Goal: Information Seeking & Learning: Understand process/instructions

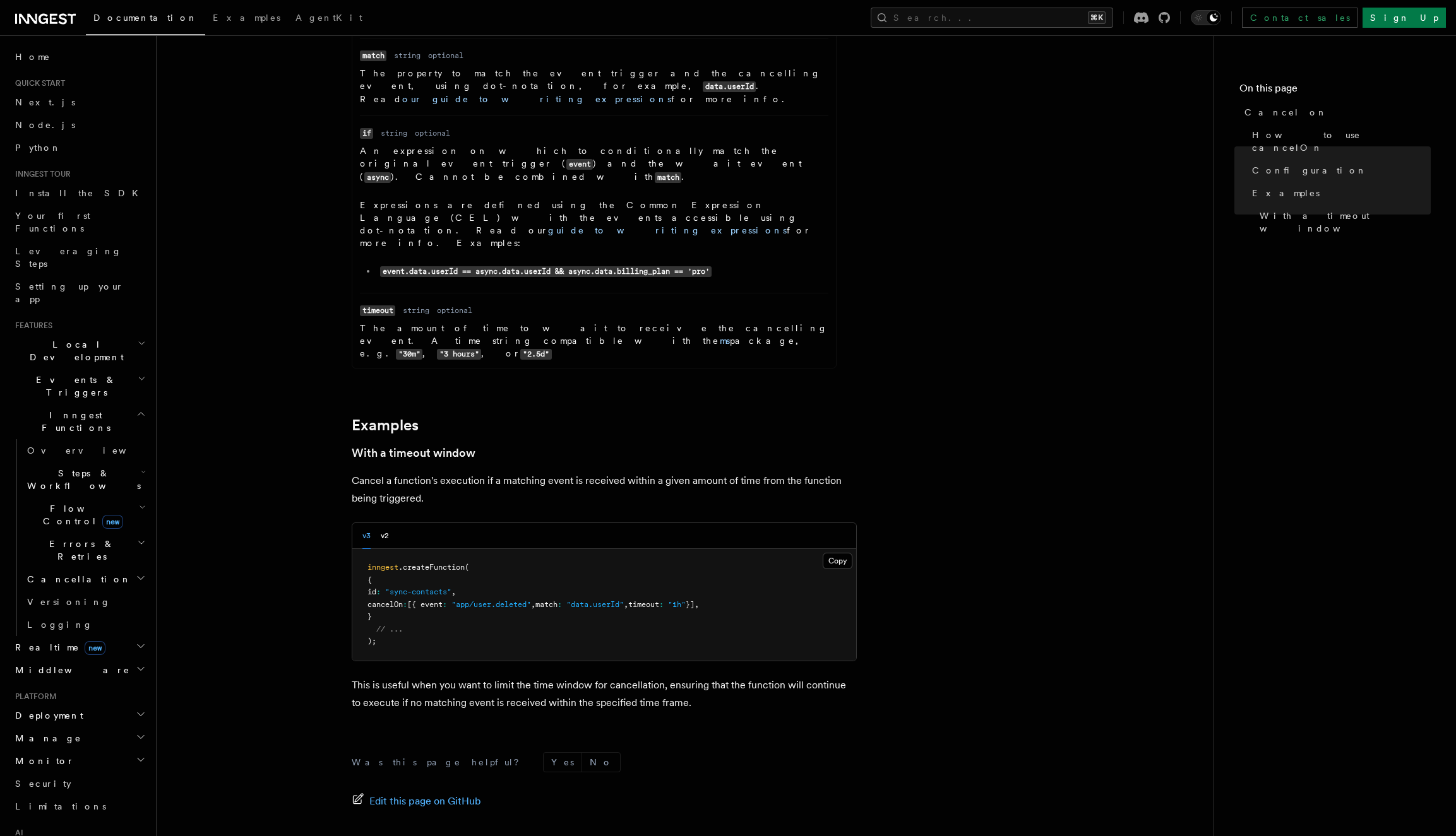
scroll to position [1562, 0]
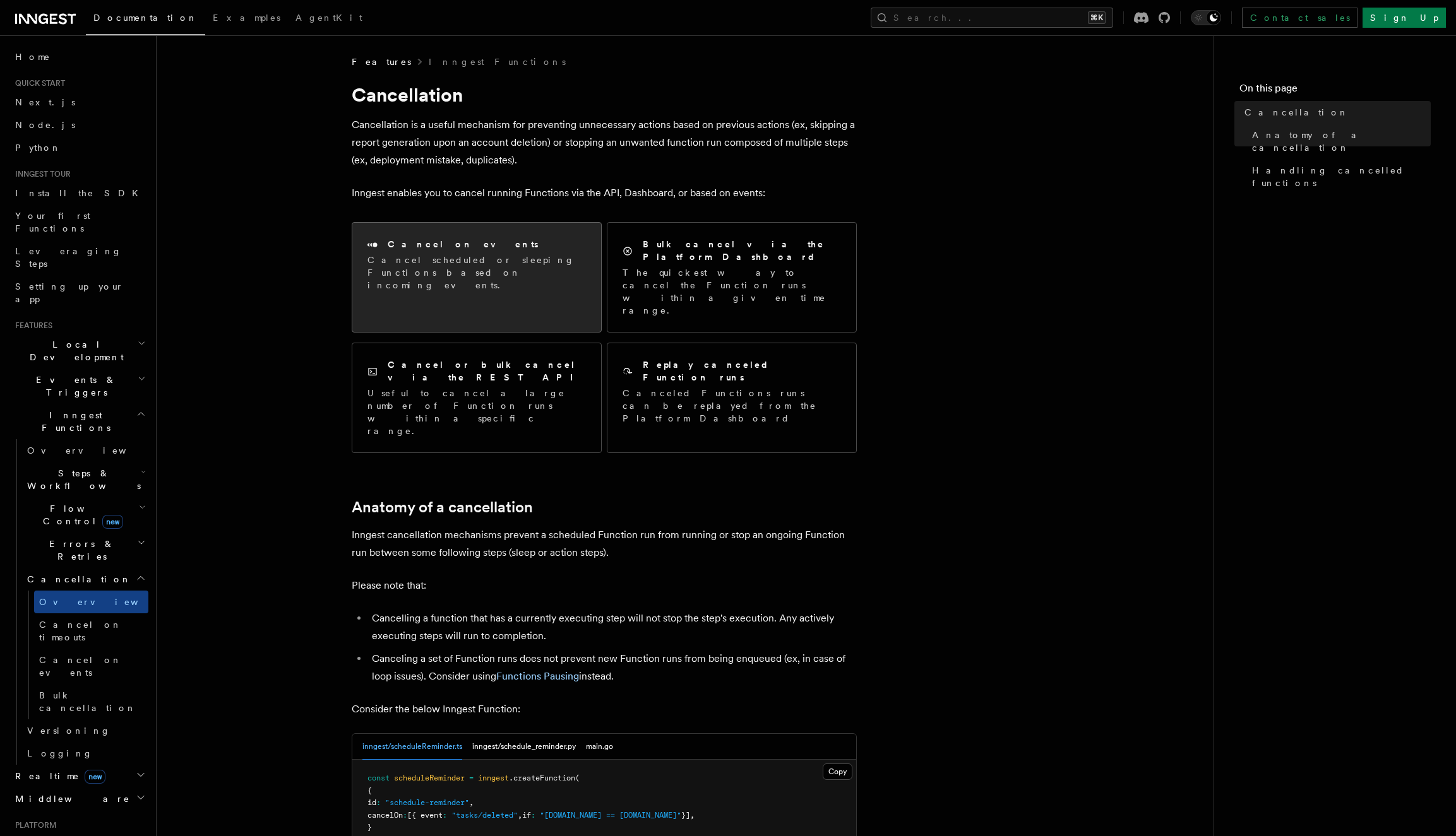
click at [459, 264] on p "Cancel scheduled or sleeping Functions based on incoming events." at bounding box center [476, 272] width 218 height 38
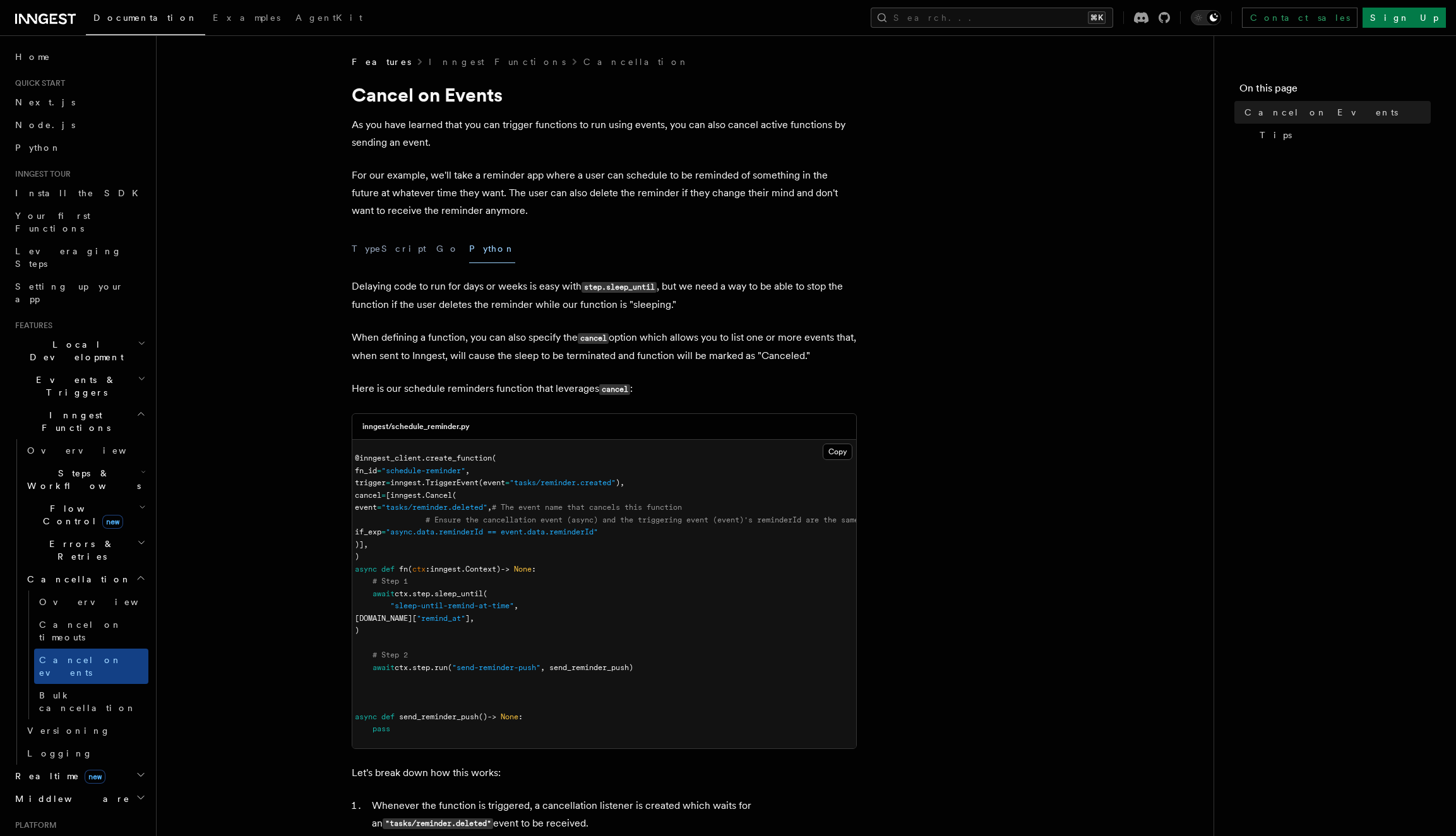
scroll to position [0, 1]
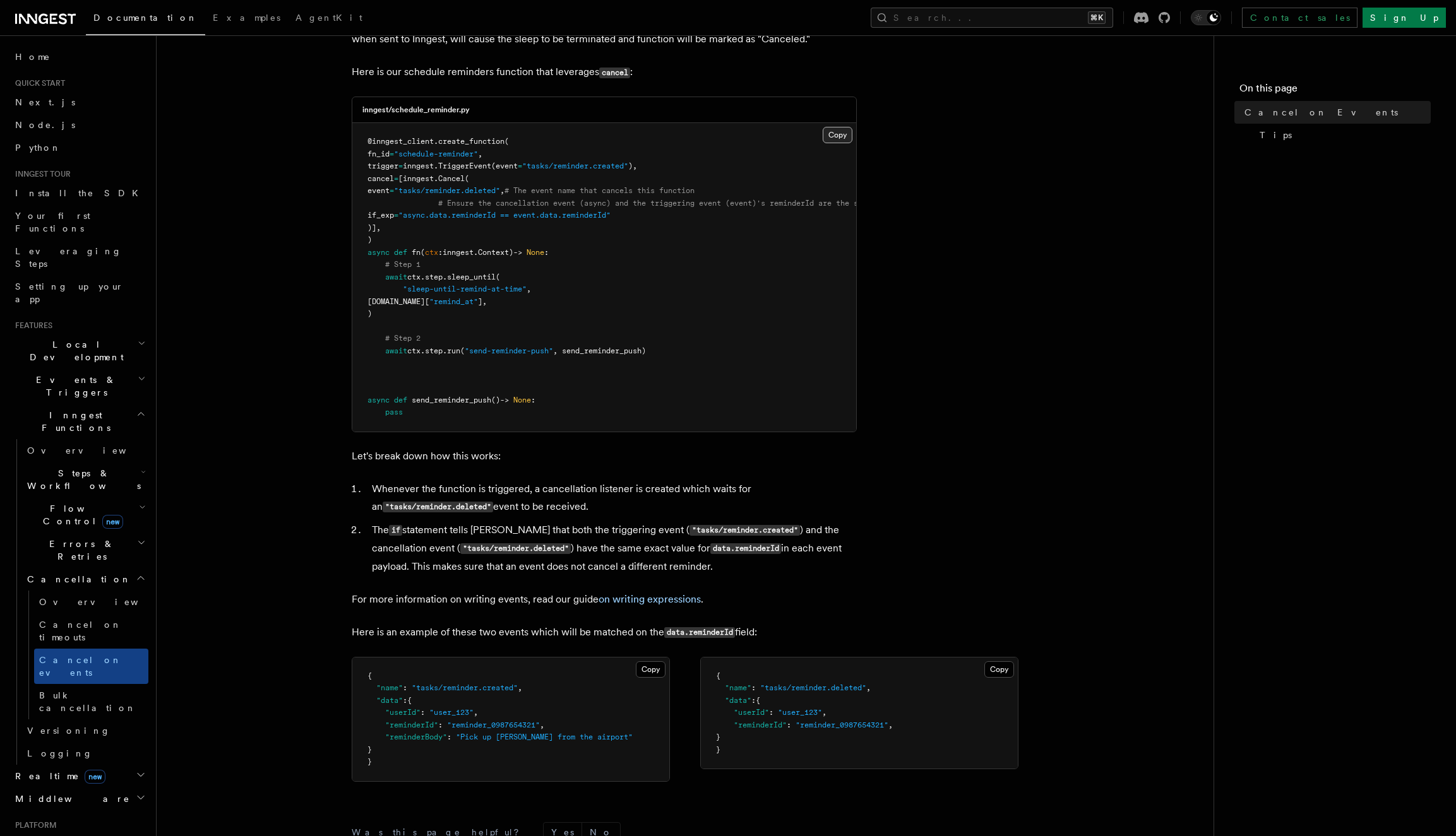
click at [835, 136] on button "Copy Copied" at bounding box center [837, 135] width 30 height 16
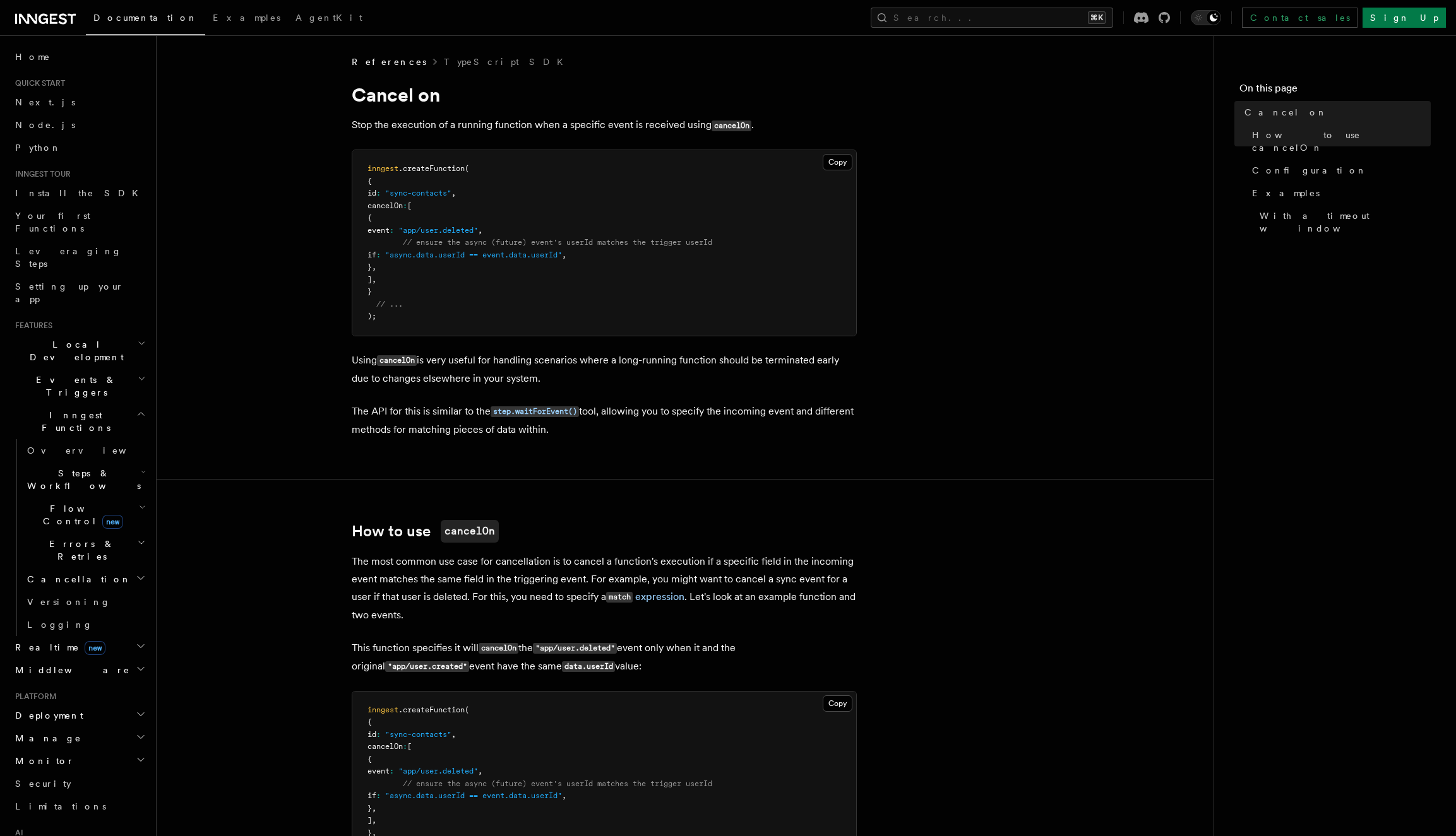
click at [84, 568] on h2 "Cancellation" at bounding box center [85, 579] width 126 height 23
click at [89, 655] on span "Cancel on events" at bounding box center [80, 666] width 82 height 23
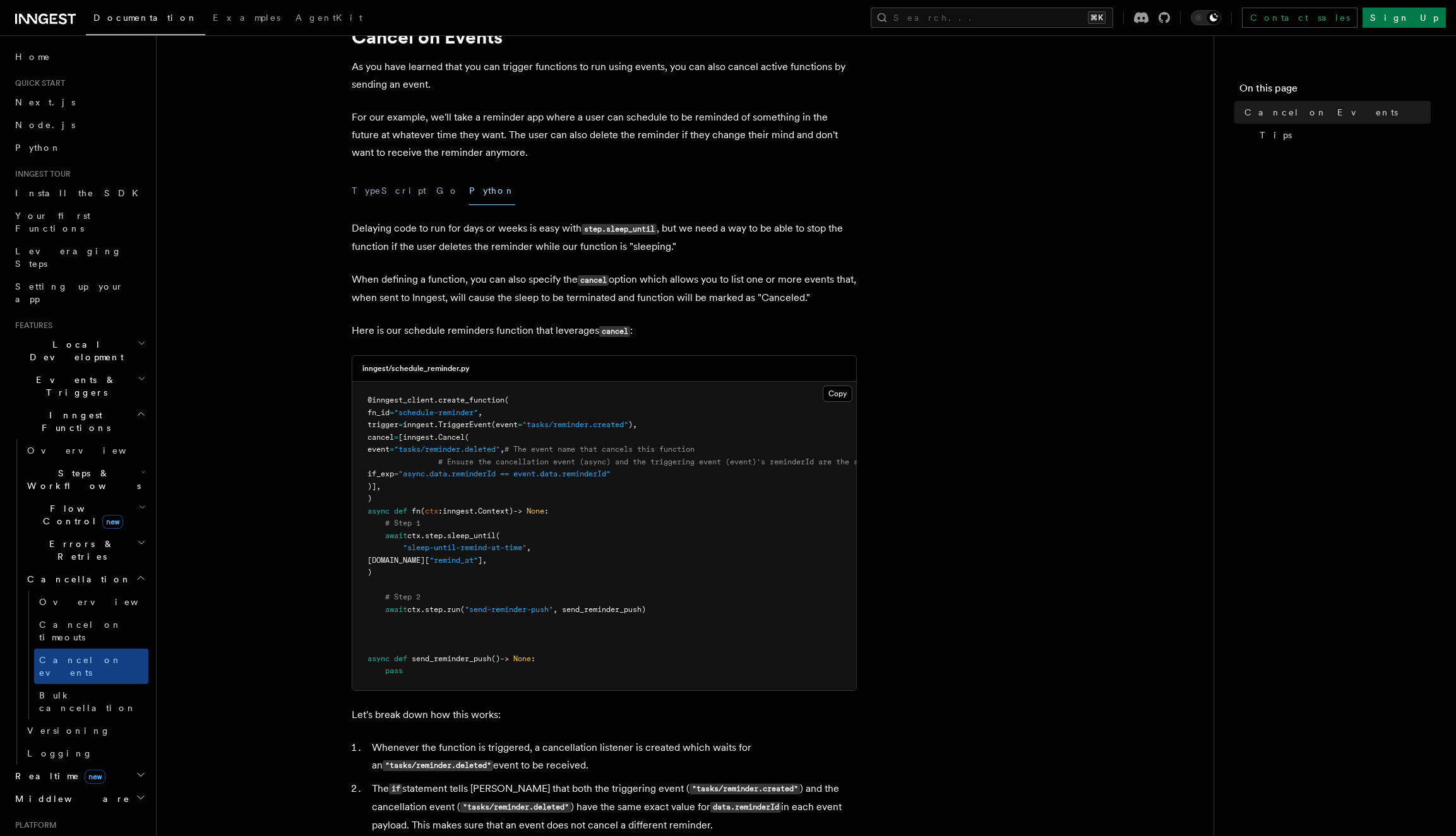
scroll to position [62, 0]
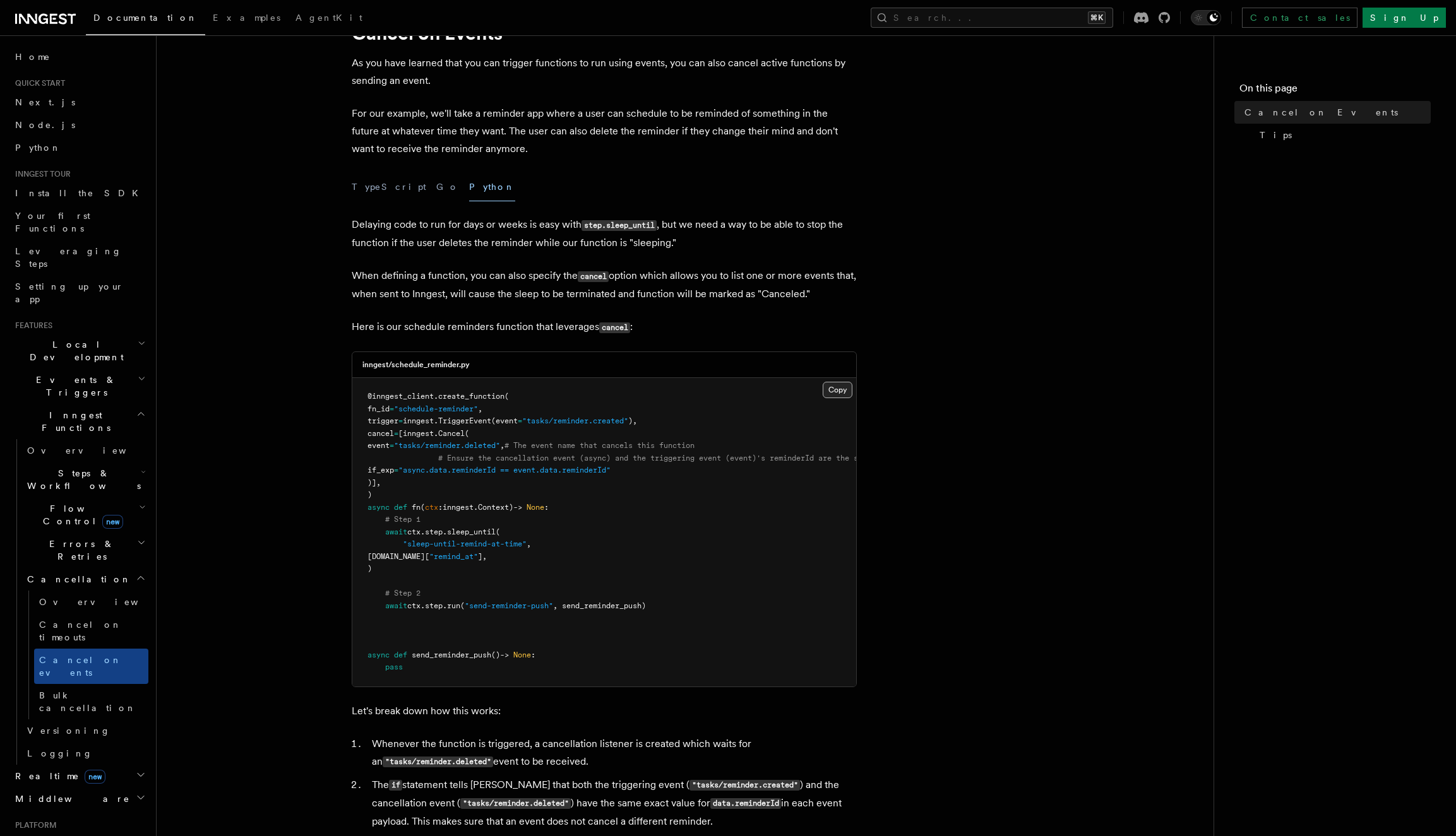
click at [829, 389] on button "Copy Copied" at bounding box center [837, 390] width 30 height 16
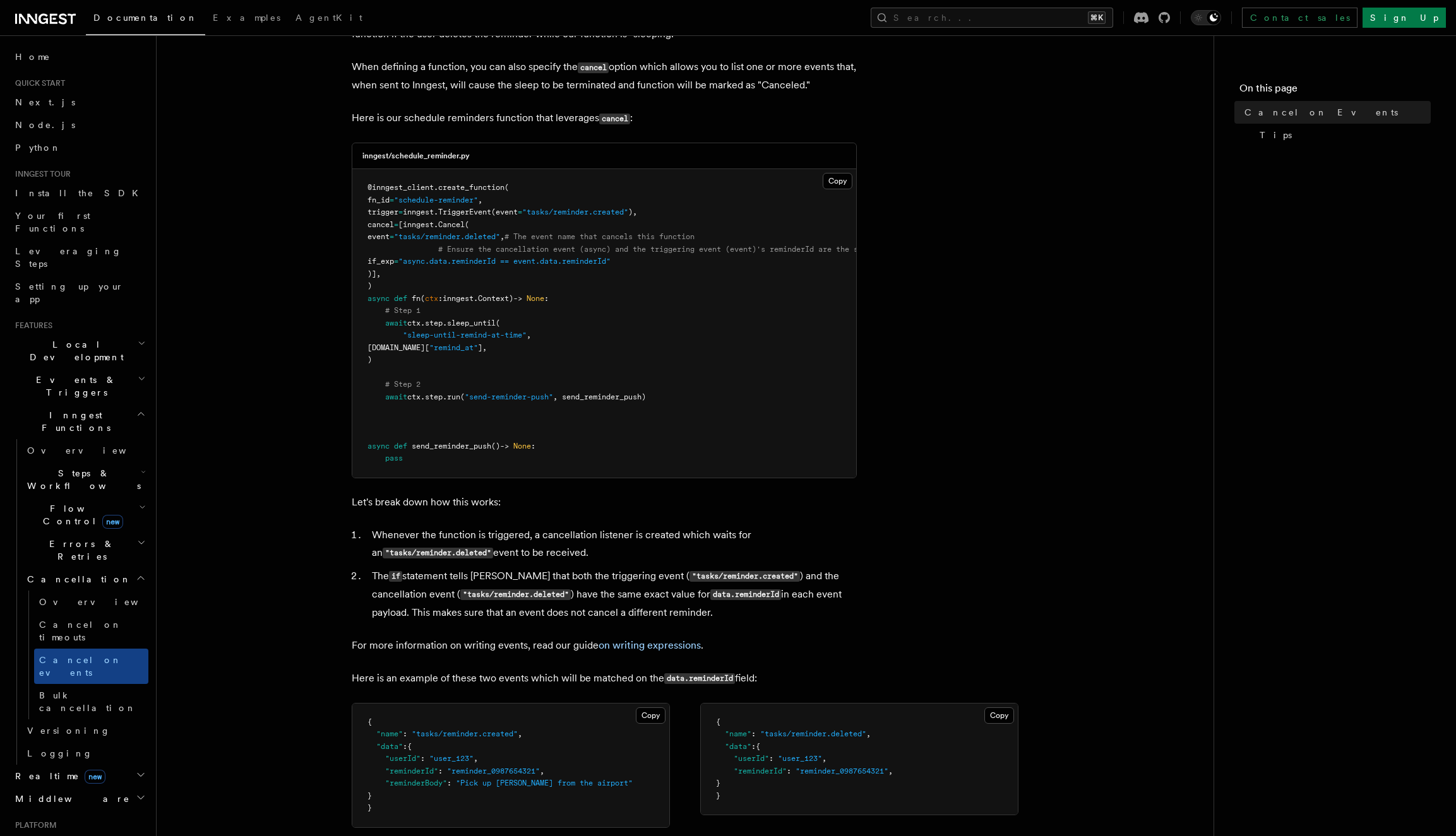
scroll to position [273, 0]
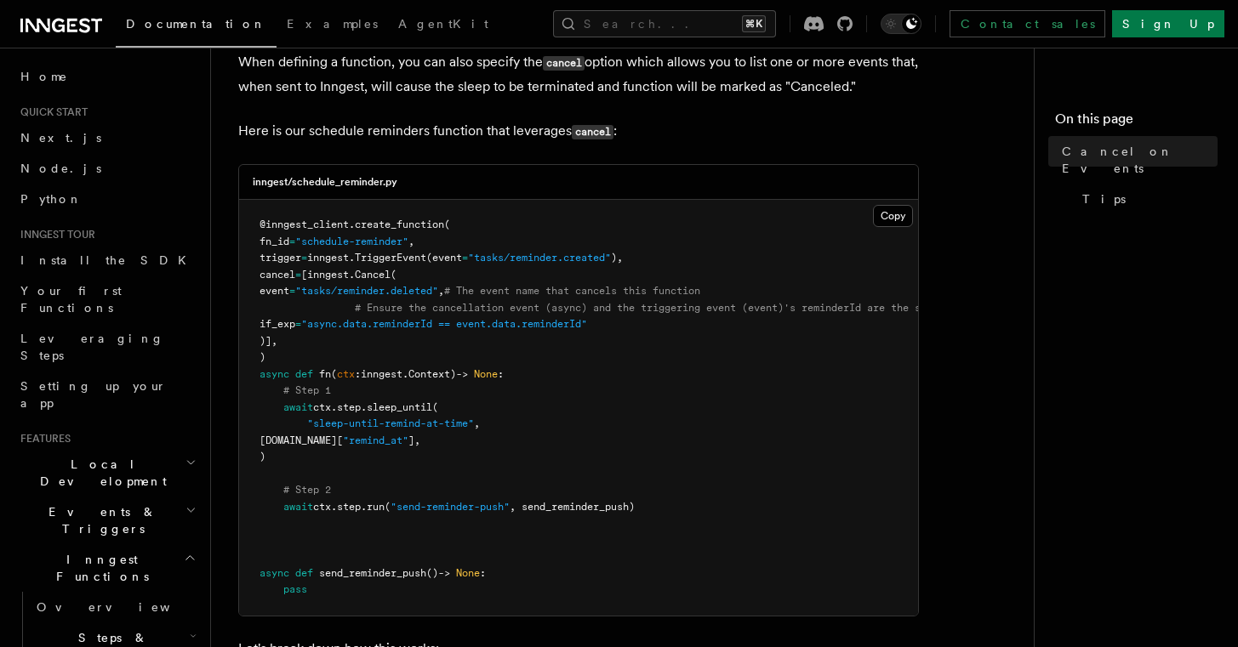
scroll to position [48, 0]
